Goal: Check status: Check status

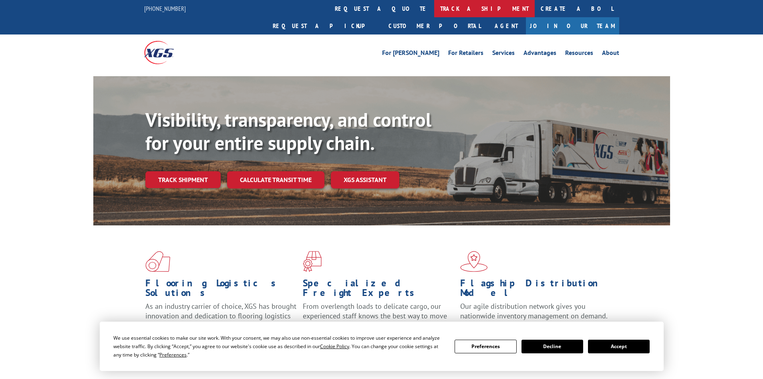
click at [434, 10] on link "track a shipment" at bounding box center [484, 8] width 101 height 17
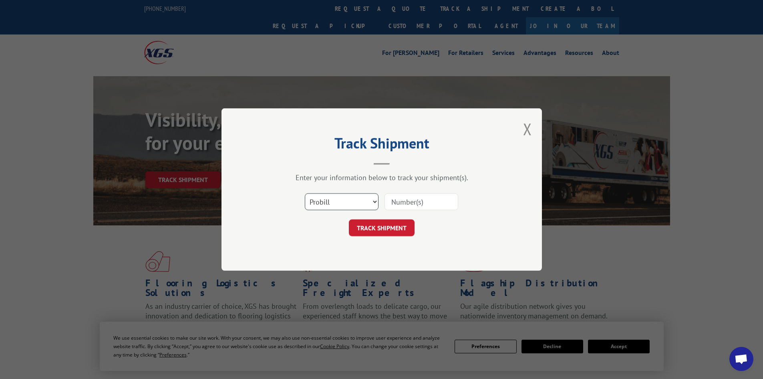
click at [328, 204] on select "Select category... Probill BOL PO" at bounding box center [342, 201] width 74 height 17
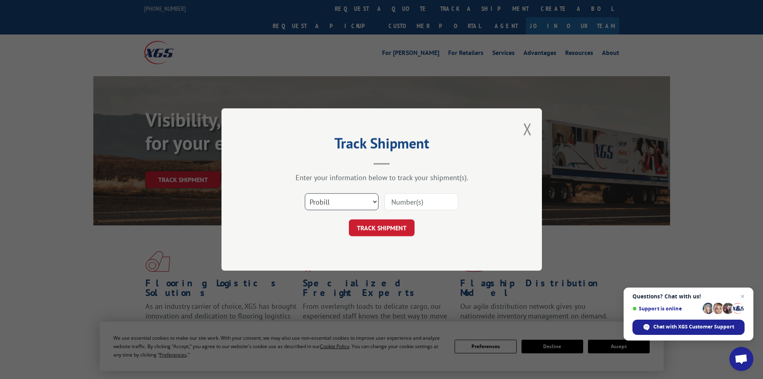
select select "bol"
click at [305, 193] on select "Select category... Probill BOL PO" at bounding box center [342, 201] width 74 height 17
click at [412, 205] on input at bounding box center [422, 201] width 74 height 17
paste input "5606486"
type input "5606486"
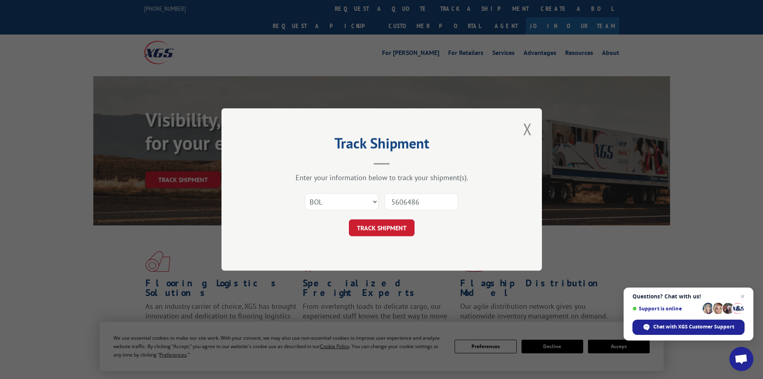
drag, startPoint x: 403, startPoint y: 218, endPoint x: 398, endPoint y: 224, distance: 7.4
click at [402, 219] on form "Select category... Probill BOL PO 5606486 TRACK SHIPMENT" at bounding box center [382, 212] width 240 height 48
click at [397, 224] on button "TRACK SHIPMENT" at bounding box center [382, 227] width 66 height 17
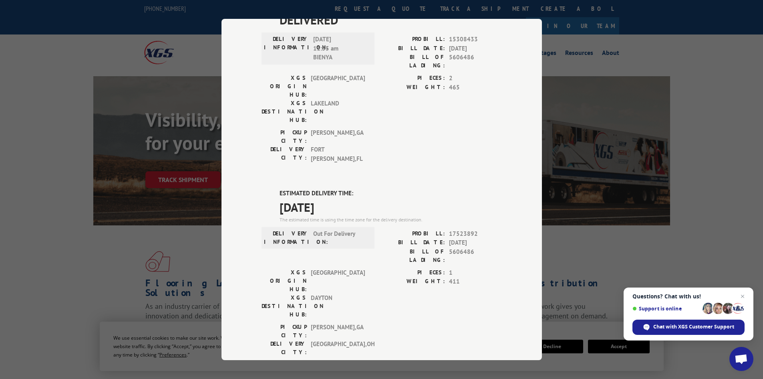
scroll to position [80, 0]
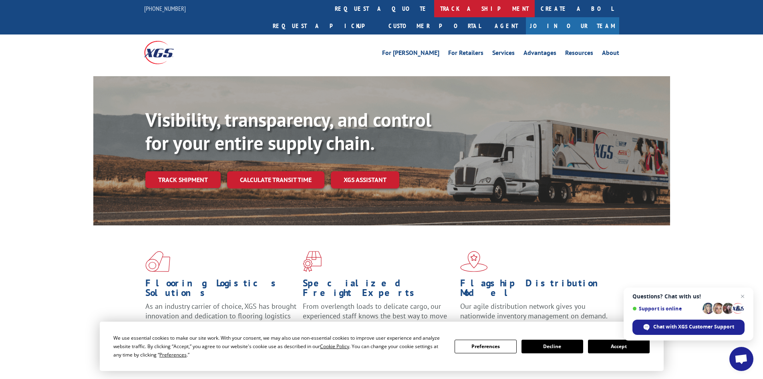
click at [434, 4] on link "track a shipment" at bounding box center [484, 8] width 101 height 17
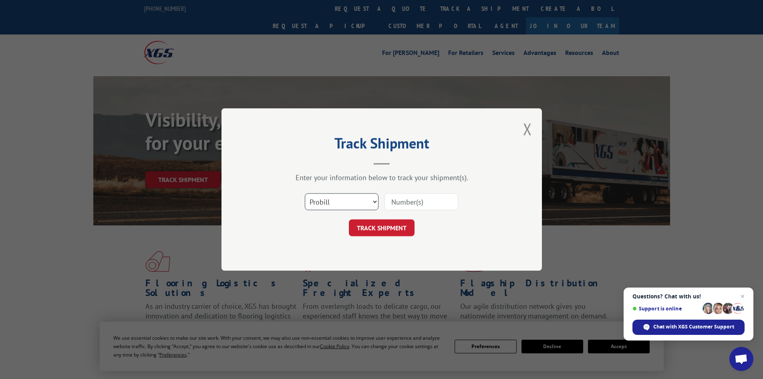
click at [334, 202] on select "Select category... Probill BOL PO" at bounding box center [342, 201] width 74 height 17
click at [305, 193] on select "Select category... Probill BOL PO" at bounding box center [342, 201] width 74 height 17
click at [419, 201] on input at bounding box center [422, 201] width 74 height 17
paste input "17502612"
type input "17502612"
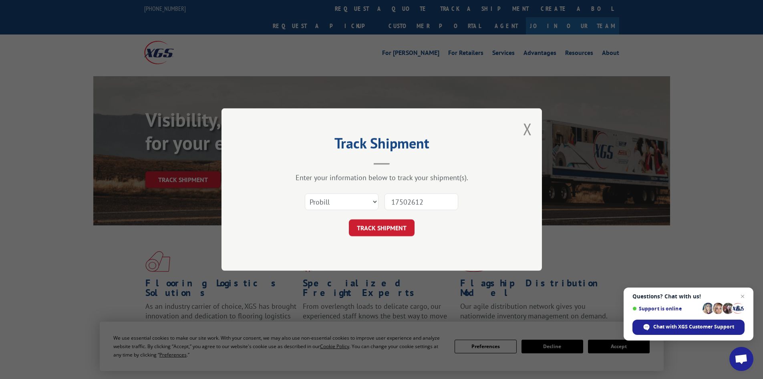
click at [382, 229] on button "TRACK SHIPMENT" at bounding box center [382, 227] width 66 height 17
